Goal: Information Seeking & Learning: Understand process/instructions

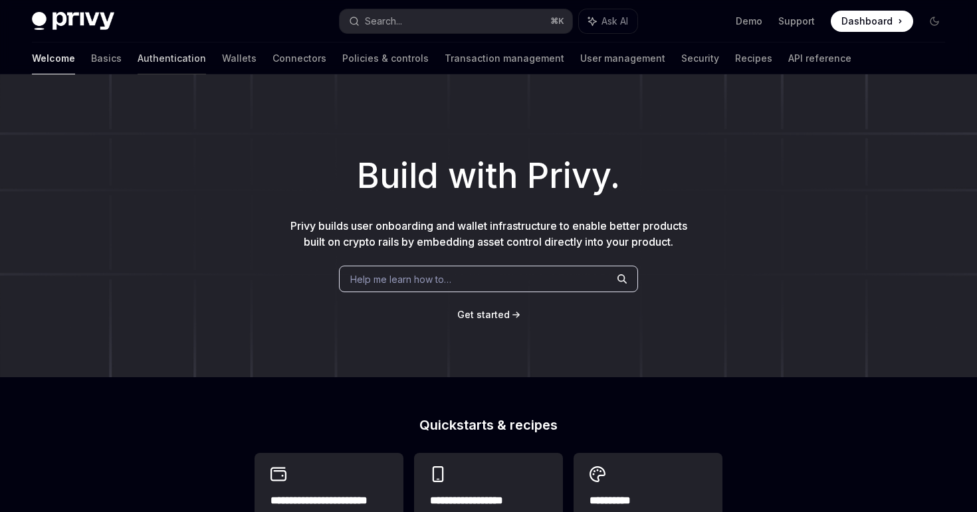
click at [138, 62] on link "Authentication" at bounding box center [172, 59] width 68 height 32
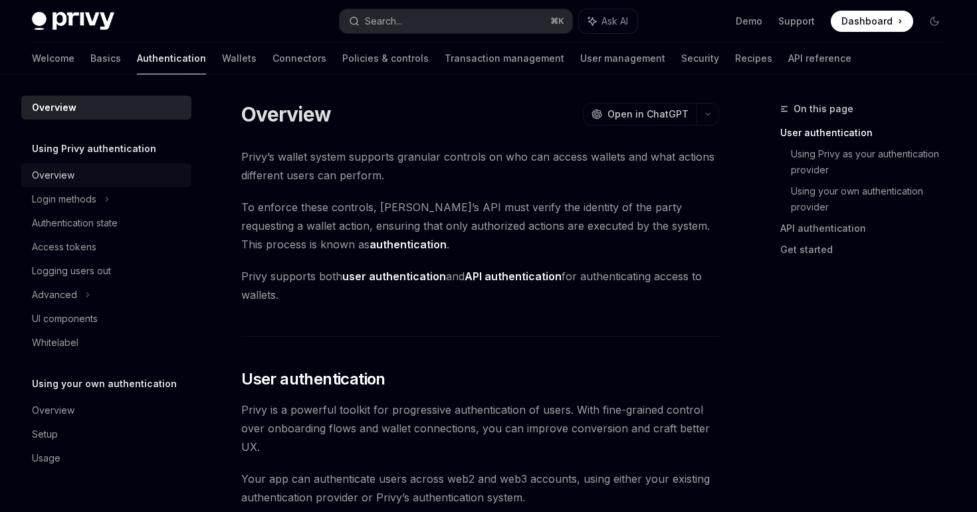
click at [138, 169] on div "Overview" at bounding box center [107, 175] width 151 height 16
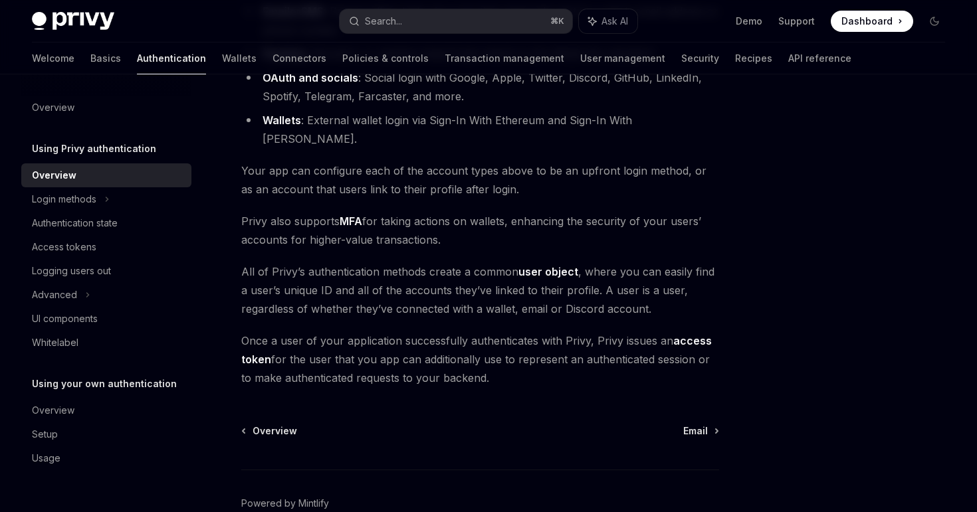
scroll to position [225, 0]
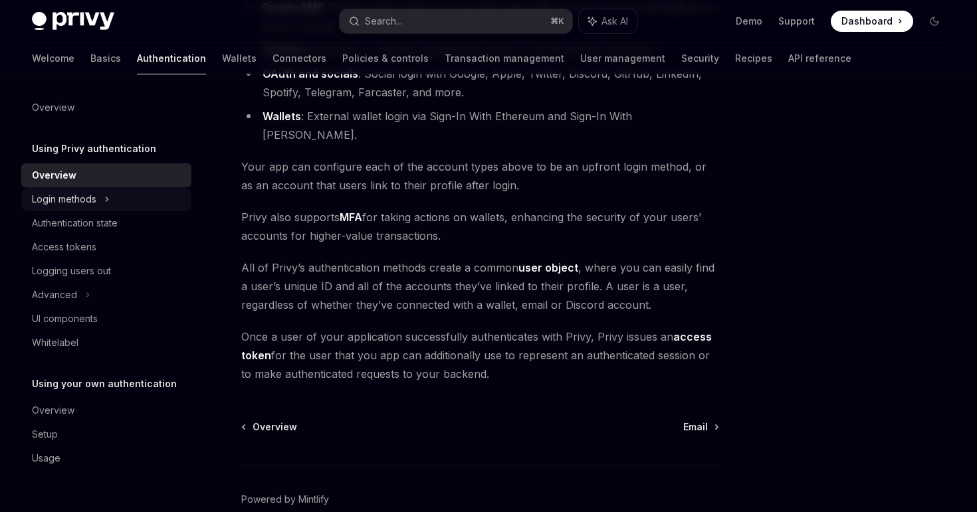
click at [135, 205] on div "Login methods" at bounding box center [106, 199] width 170 height 24
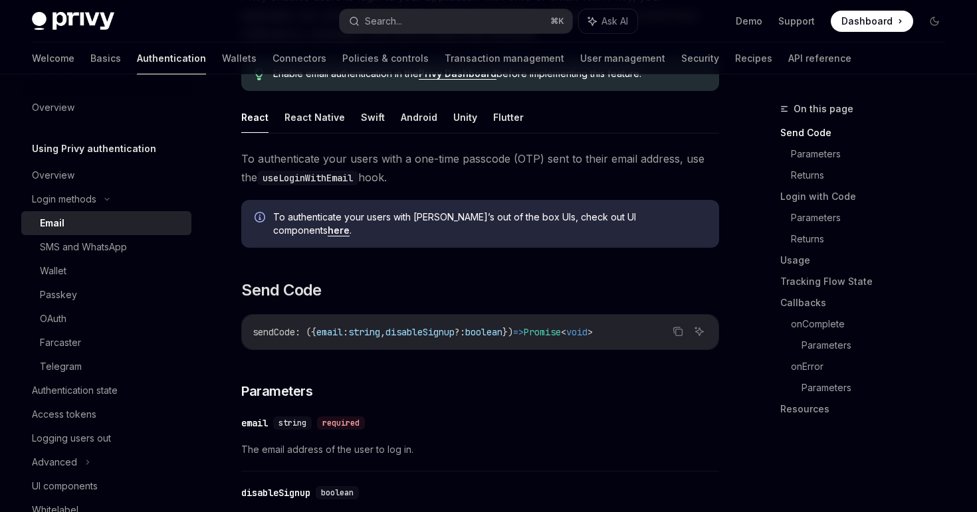
scroll to position [182, 0]
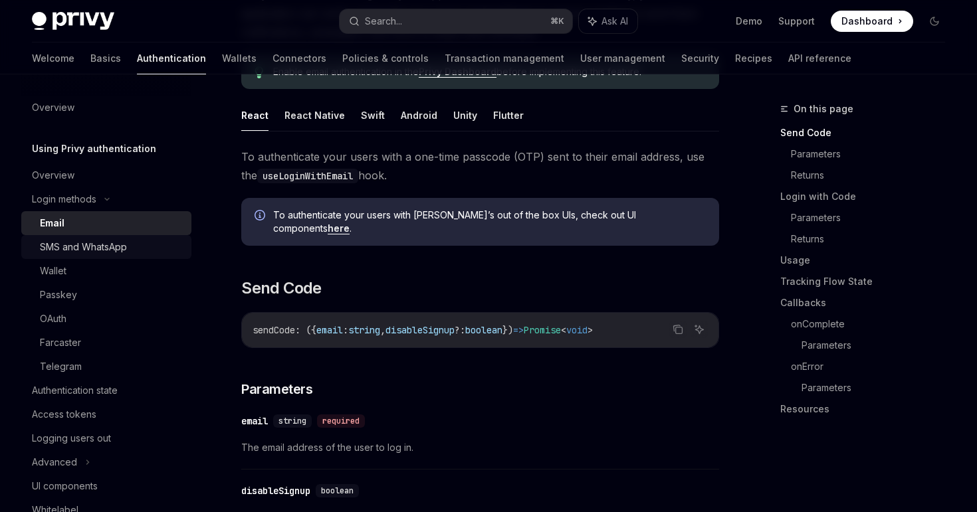
click at [134, 243] on div "SMS and WhatsApp" at bounding box center [112, 247] width 144 height 16
type textarea "*"
